Goal: Information Seeking & Learning: Learn about a topic

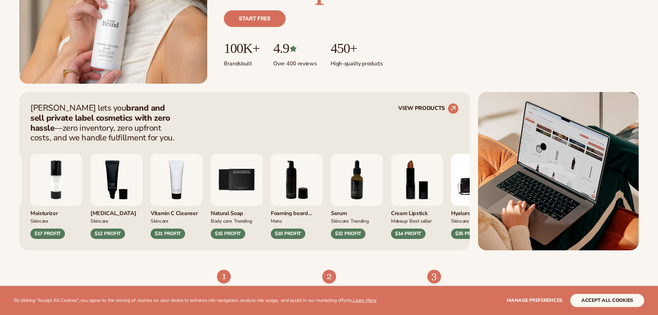
scroll to position [242, 0]
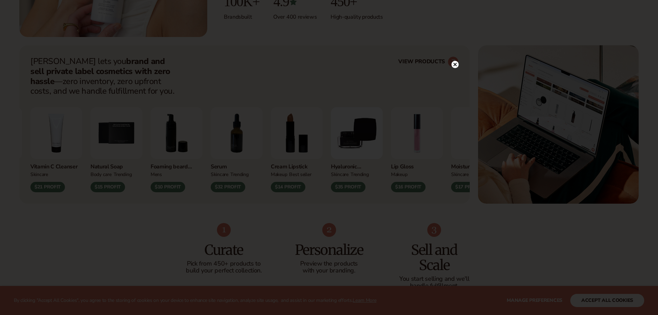
click at [453, 63] on circle at bounding box center [454, 64] width 7 height 7
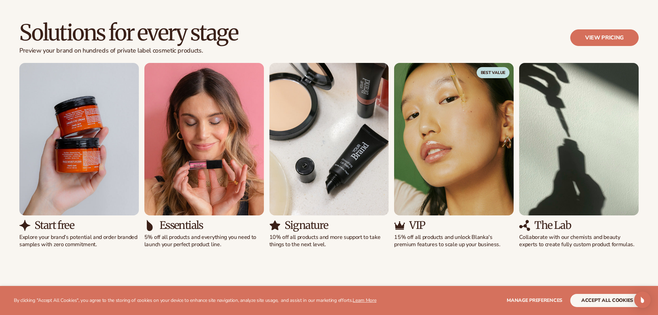
scroll to position [622, 0]
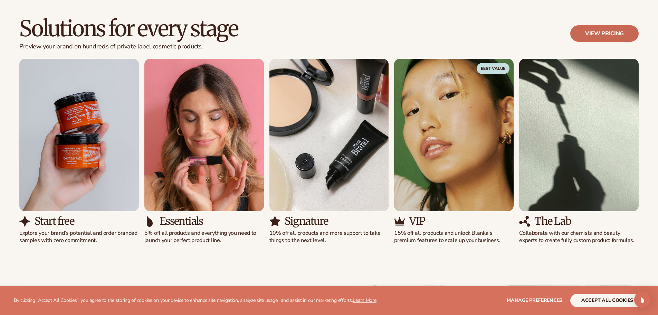
click at [595, 30] on link "View pricing" at bounding box center [604, 33] width 68 height 17
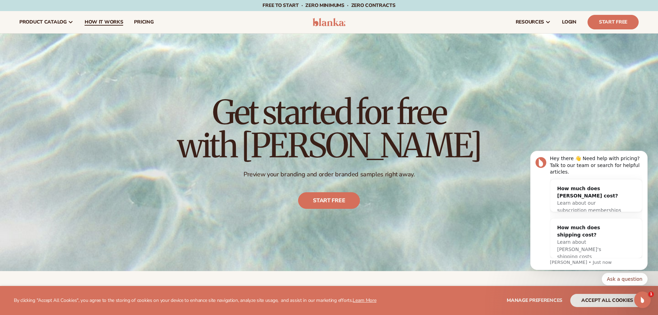
click at [96, 26] on link "How It Works" at bounding box center [104, 22] width 50 height 22
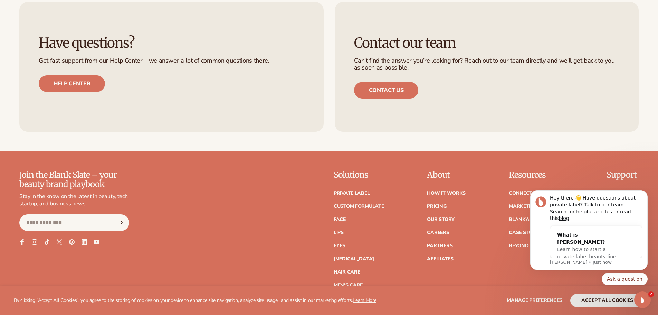
scroll to position [1761, 0]
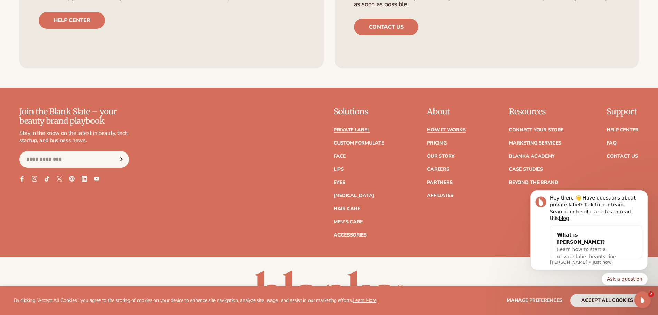
click at [358, 130] on link "Private label" at bounding box center [352, 129] width 36 height 5
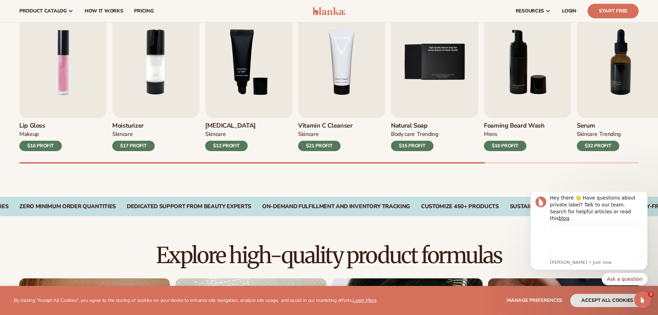
scroll to position [173, 0]
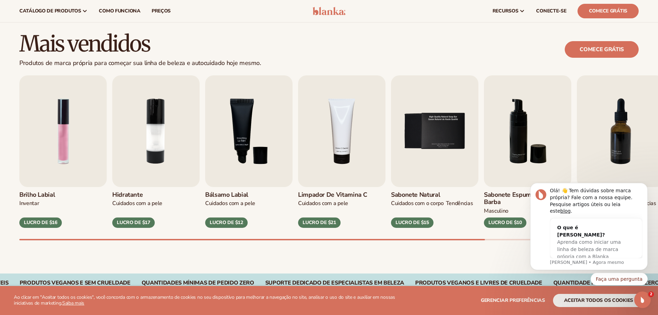
click at [539, 49] on div "Mais vendidos Produtos de marca própria para começar sua linha de beleza e auto…" at bounding box center [328, 49] width 619 height 35
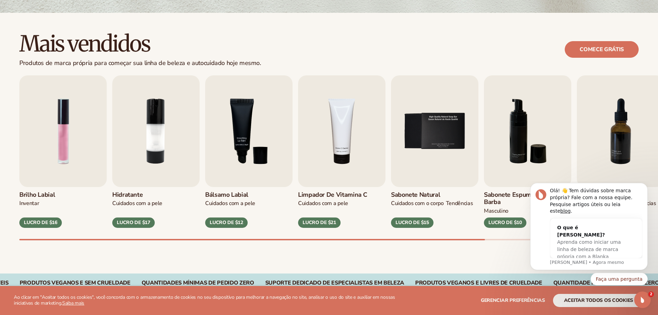
scroll to position [207, 0]
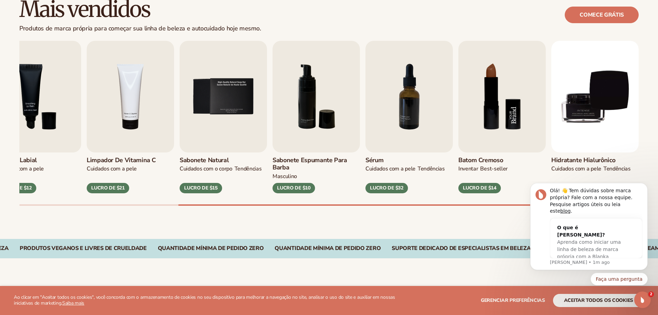
click at [491, 143] on img "8 / 9" at bounding box center [501, 97] width 87 height 112
click at [517, 63] on img "8 / 9" at bounding box center [501, 97] width 87 height 112
click at [480, 192] on div "LUCRO DE $14" at bounding box center [479, 188] width 42 height 10
click at [479, 128] on img "8 / 9" at bounding box center [501, 97] width 87 height 112
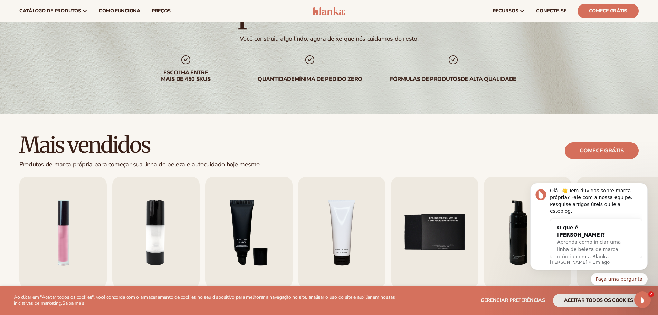
scroll to position [0, 0]
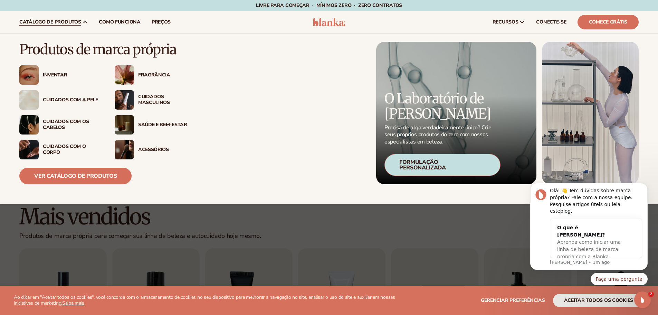
click at [48, 76] on font "Inventar" at bounding box center [55, 74] width 24 height 7
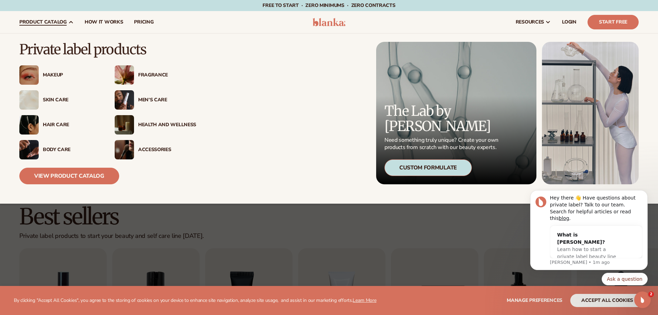
click at [50, 102] on div "Skin Care" at bounding box center [72, 100] width 58 height 6
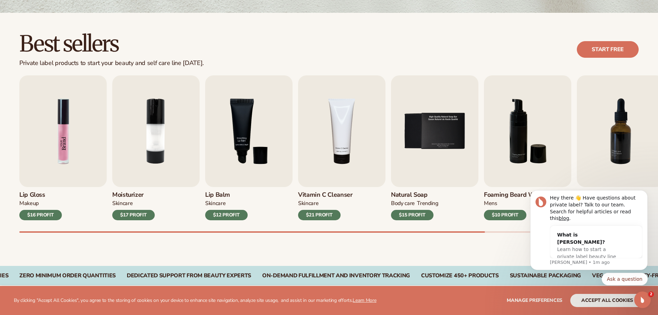
click at [77, 137] on img "1 / 9" at bounding box center [62, 131] width 87 height 112
